Goal: Check status: Check status

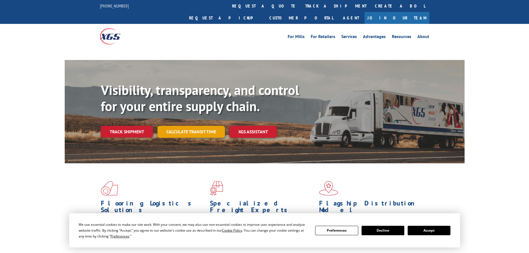
click at [191, 126] on link "Calculate transit time" at bounding box center [190, 132] width 67 height 12
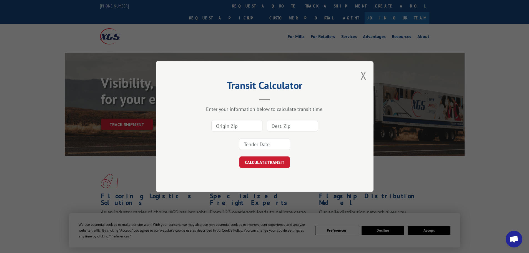
click at [144, 112] on div "Transit Calculator Enter your information below to calculate transit time. CALC…" at bounding box center [264, 126] width 529 height 253
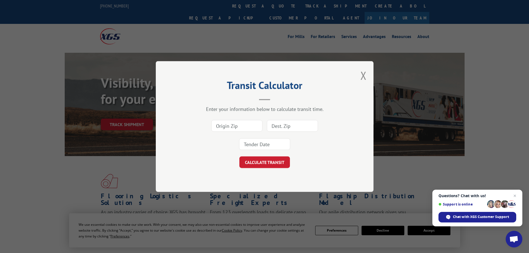
click at [133, 112] on div "Transit Calculator Enter your information below to calculate transit time. CALC…" at bounding box center [264, 126] width 529 height 253
click at [361, 76] on button "Close modal" at bounding box center [363, 75] width 6 height 15
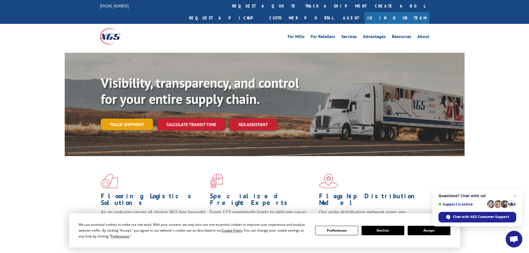
click at [136, 119] on link "Track shipment" at bounding box center [127, 125] width 52 height 12
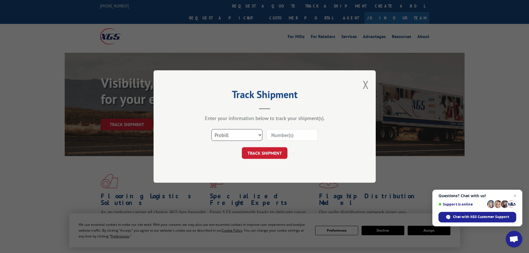
click at [230, 135] on select "Select category... Probill BOL PO" at bounding box center [236, 135] width 51 height 12
select select "bol"
click at [211, 129] on select "Select category... Probill BOL PO" at bounding box center [236, 135] width 51 height 12
click at [275, 134] on input at bounding box center [292, 135] width 51 height 12
paste input "6011379"
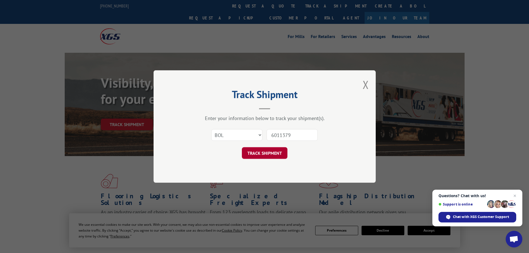
type input "6011379"
click at [280, 154] on button "TRACK SHIPMENT" at bounding box center [265, 153] width 46 height 12
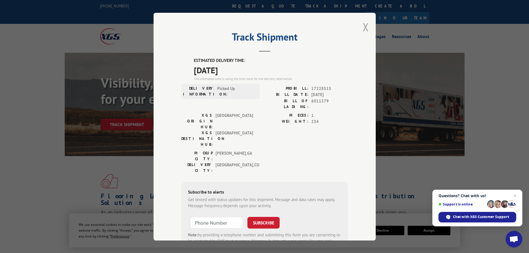
click at [363, 27] on button "Close modal" at bounding box center [366, 27] width 6 height 15
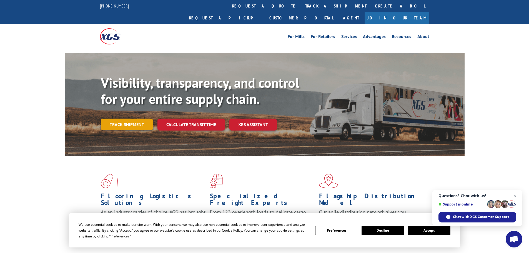
click at [119, 119] on link "Track shipment" at bounding box center [127, 125] width 52 height 12
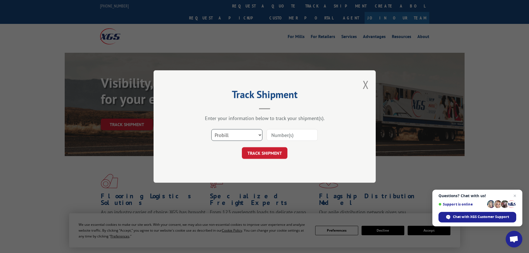
click at [221, 137] on select "Select category... Probill BOL PO" at bounding box center [236, 135] width 51 height 12
select select "bol"
click at [211, 129] on select "Select category... Probill BOL PO" at bounding box center [236, 135] width 51 height 12
click at [277, 140] on input at bounding box center [292, 135] width 51 height 12
paste input "6011379"
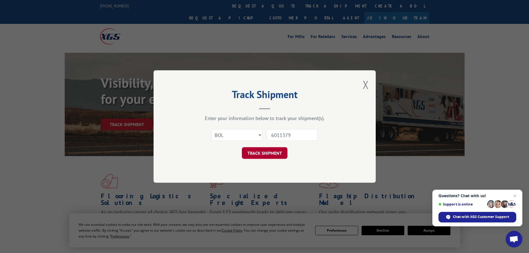
type input "6011379"
click at [263, 152] on button "TRACK SHIPMENT" at bounding box center [265, 153] width 46 height 12
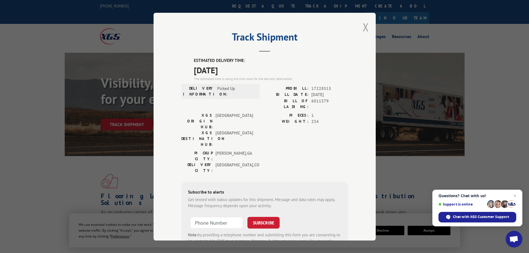
click at [363, 31] on button "Close modal" at bounding box center [366, 27] width 6 height 15
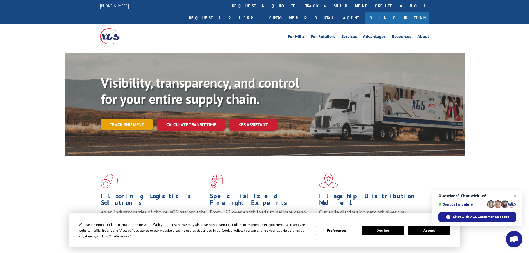
click at [133, 119] on link "Track shipment" at bounding box center [127, 125] width 52 height 12
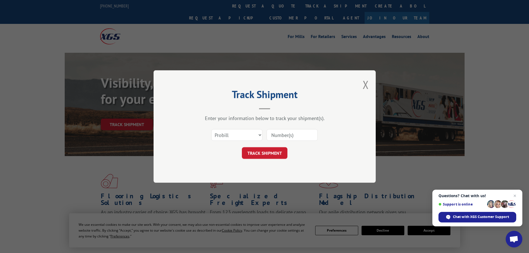
click at [217, 142] on div "Select category... Probill BOL PO" at bounding box center [264, 135] width 167 height 18
click at [235, 137] on select "Select category... Probill BOL PO" at bounding box center [236, 135] width 51 height 12
select select "bol"
click at [211, 129] on select "Select category... Probill BOL PO" at bounding box center [236, 135] width 51 height 12
click at [279, 134] on input at bounding box center [292, 135] width 51 height 12
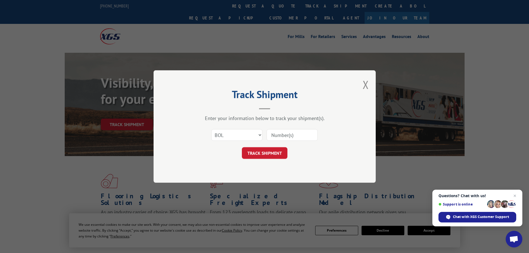
paste input "6014280"
type input "6014280"
click at [268, 155] on button "TRACK SHIPMENT" at bounding box center [265, 153] width 46 height 12
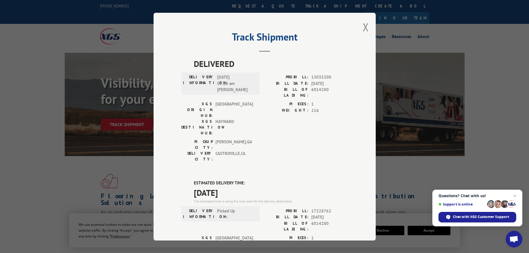
click at [367, 27] on div "Track Shipment DELIVERED DELIVERY INFORMATION: [DATE] 09:55 am [PERSON_NAME]: 1…" at bounding box center [265, 127] width 222 height 228
click at [364, 30] on button "Close modal" at bounding box center [366, 27] width 6 height 15
